Goal: Task Accomplishment & Management: Use online tool/utility

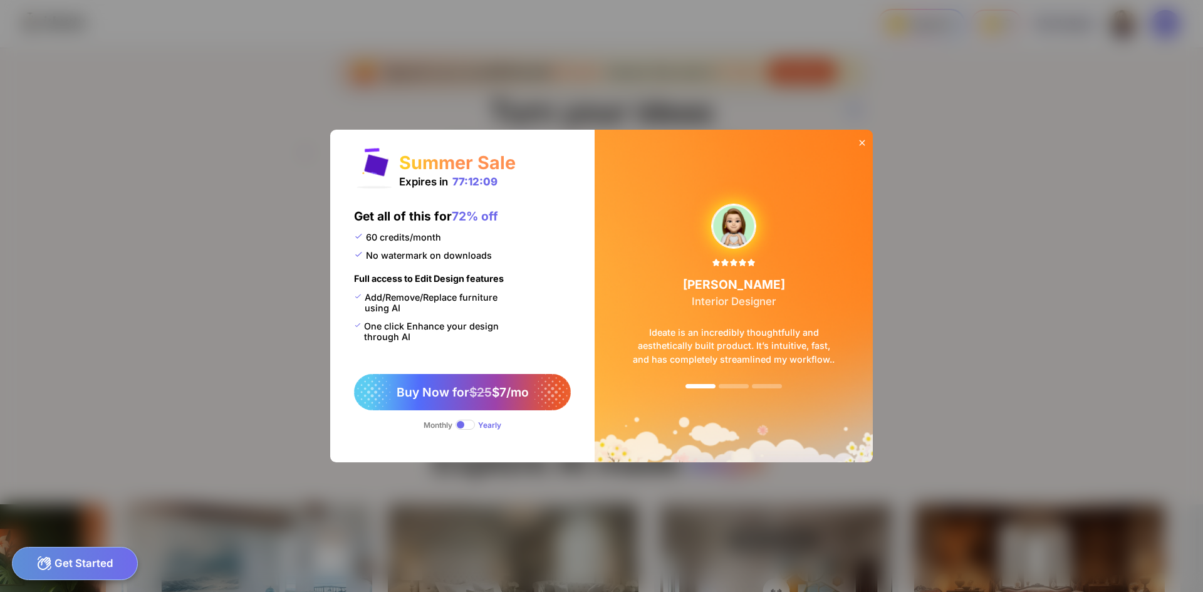
click at [65, 562] on div "Get Started" at bounding box center [75, 563] width 126 height 33
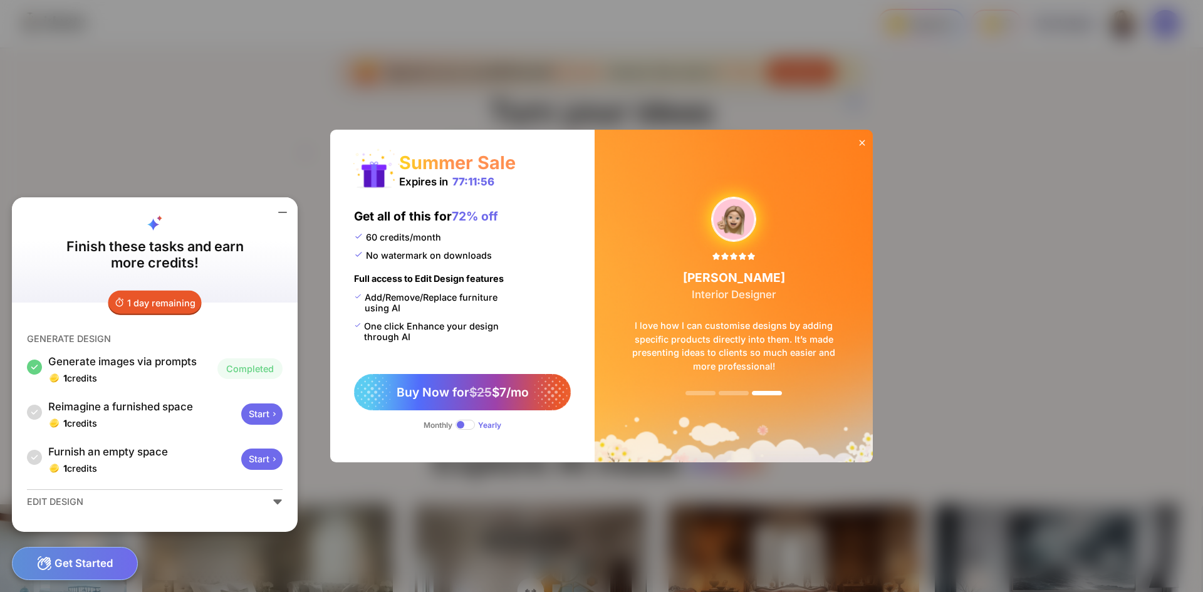
click at [263, 412] on div "Start" at bounding box center [261, 413] width 41 height 21
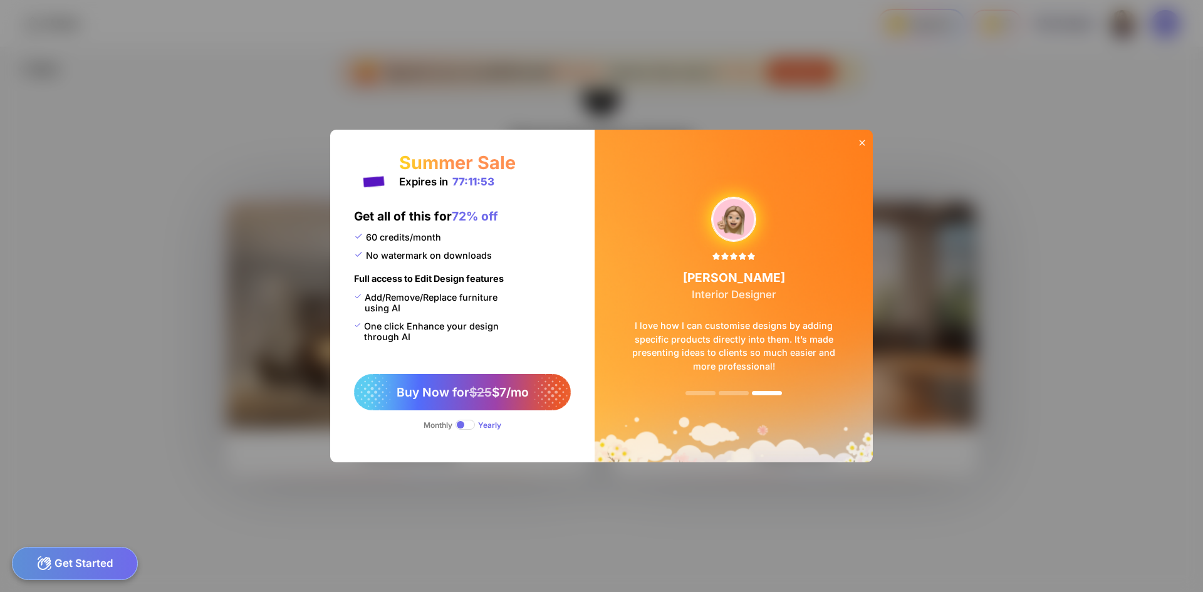
click at [863, 143] on icon at bounding box center [862, 143] width 10 height 10
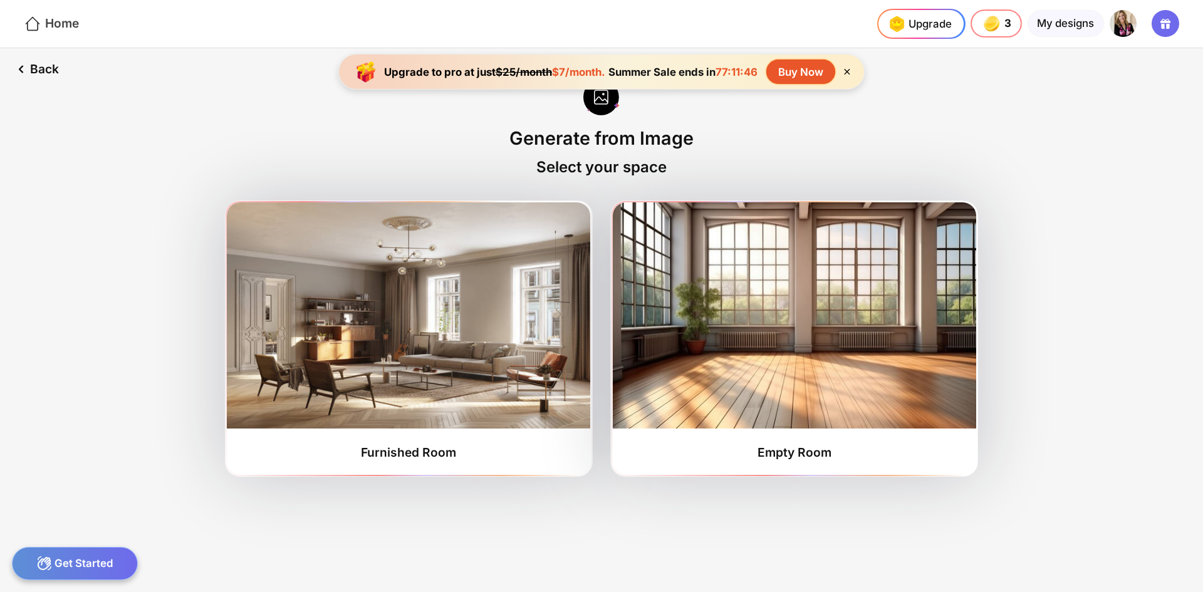
click at [69, 25] on div "Home" at bounding box center [51, 24] width 55 height 18
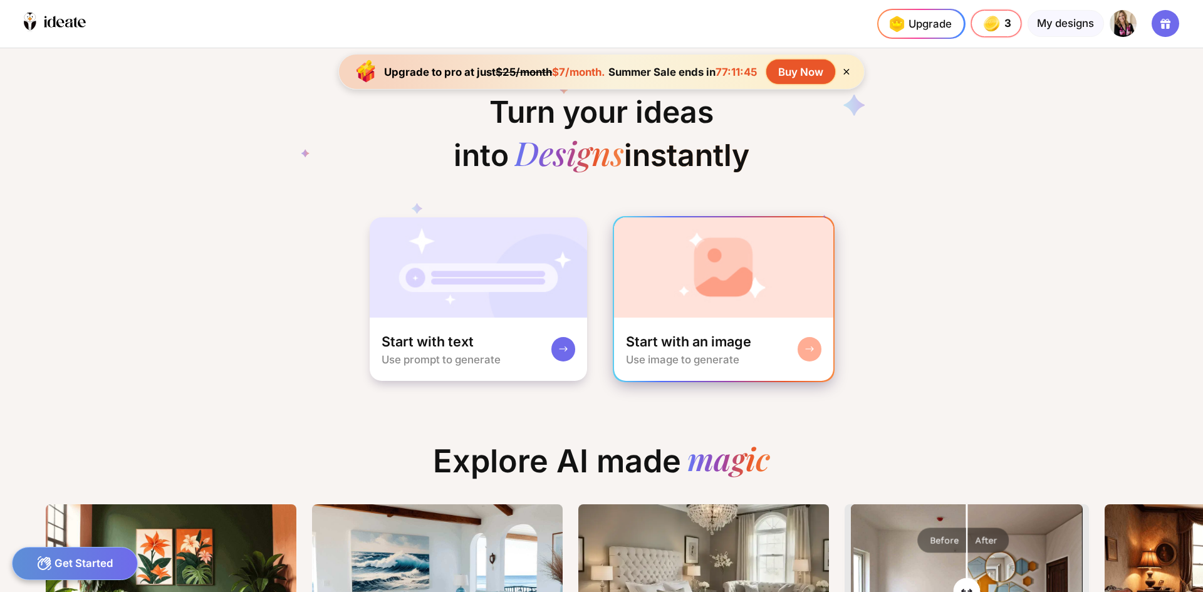
click at [710, 270] on img at bounding box center [724, 267] width 220 height 100
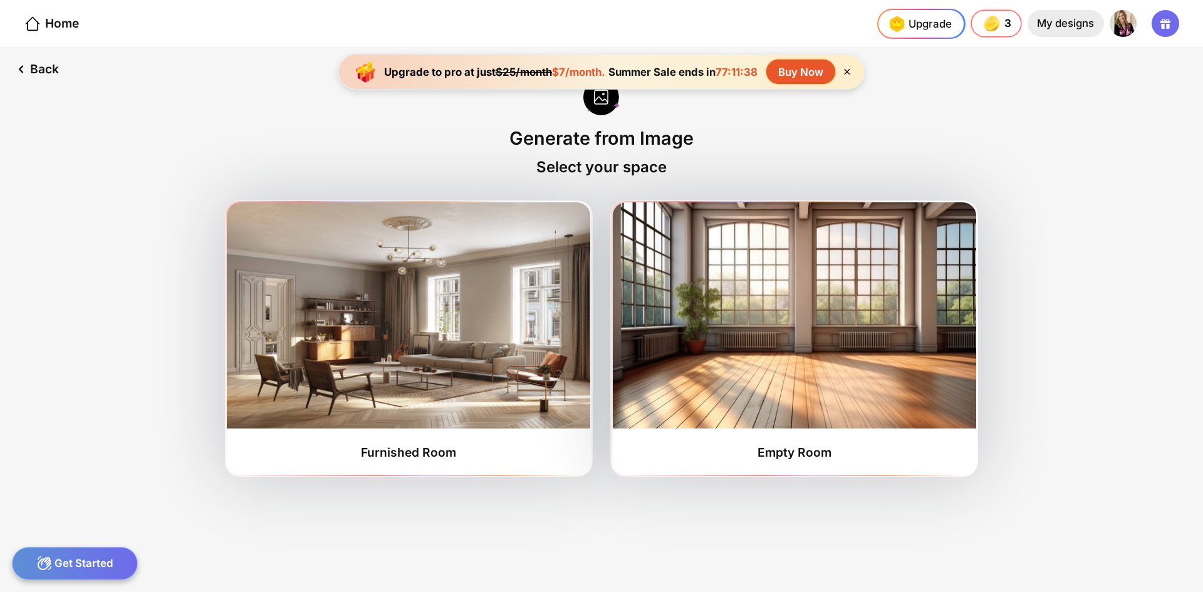
click at [1062, 21] on div "My designs" at bounding box center [1065, 23] width 76 height 27
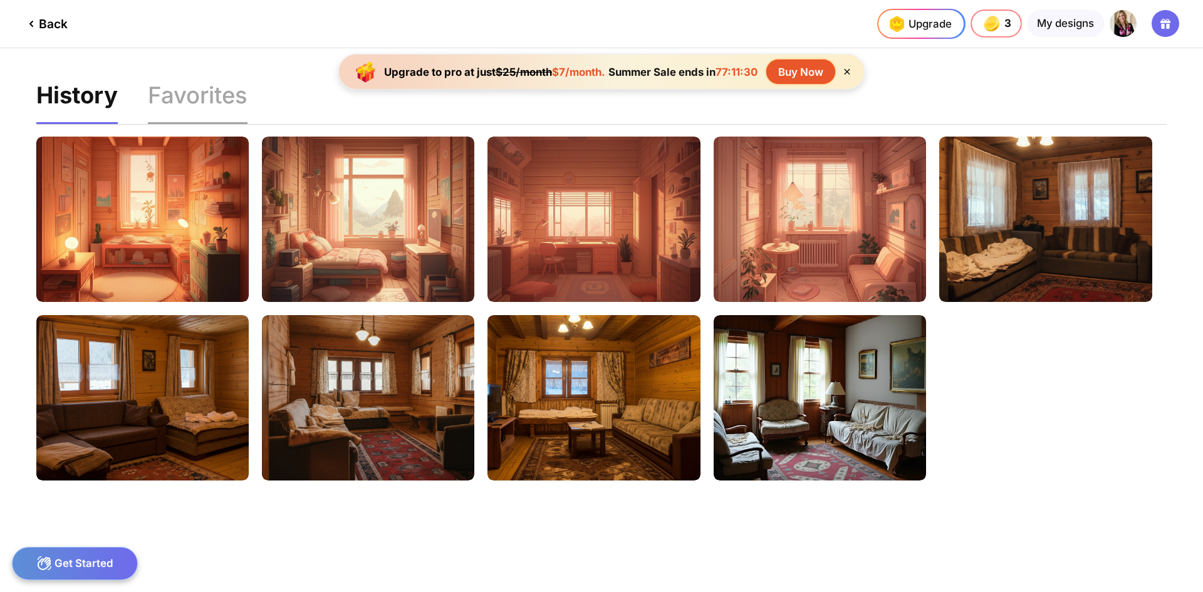
click at [187, 103] on div "Favorites" at bounding box center [198, 103] width 100 height 39
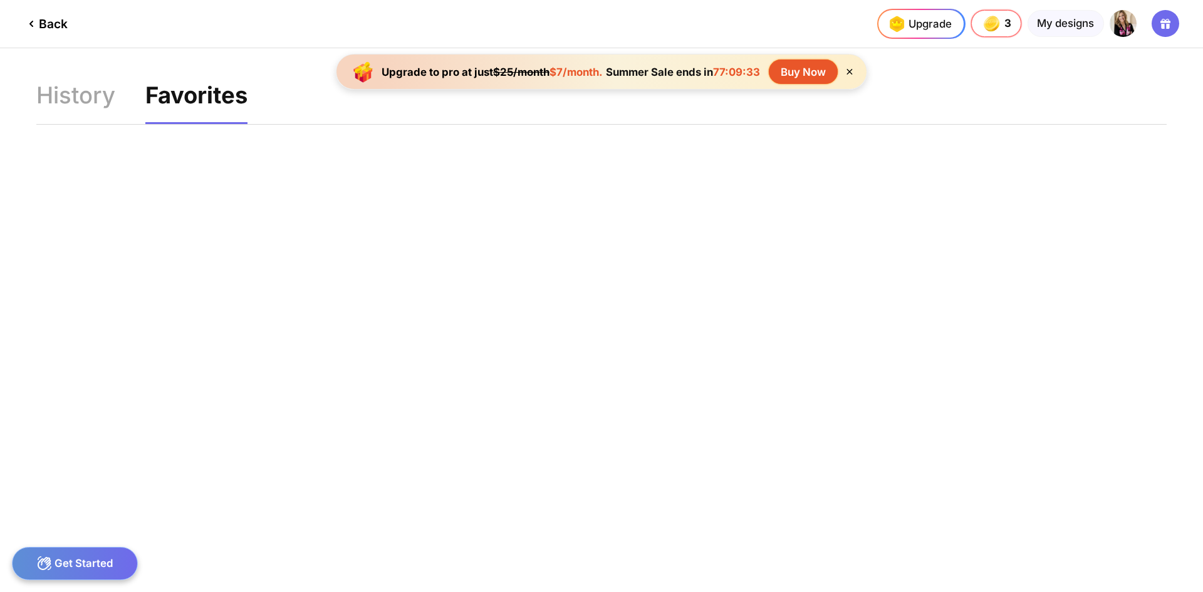
click at [1167, 28] on icon at bounding box center [1167, 26] width 3 height 5
click at [1060, 21] on div "My designs" at bounding box center [1065, 23] width 76 height 27
